Goal: Find specific fact: Find specific page/section

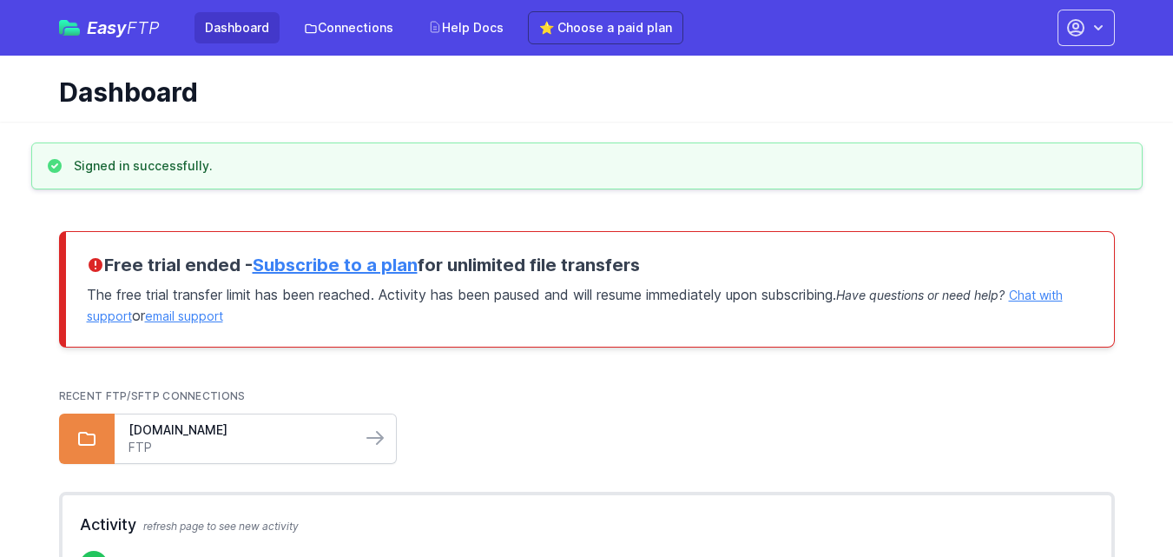
click at [217, 438] on link "[DOMAIN_NAME]" at bounding box center [238, 429] width 219 height 17
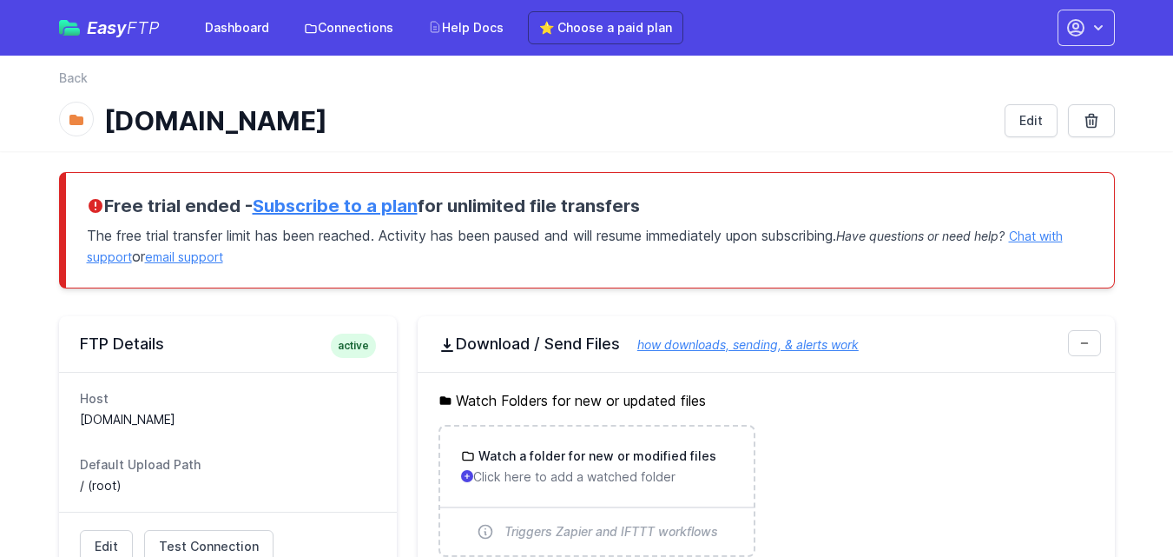
click at [173, 416] on dd "[DOMAIN_NAME]" at bounding box center [228, 419] width 296 height 17
copy dl "[DOMAIN_NAME]"
